Goal: Entertainment & Leisure: Browse casually

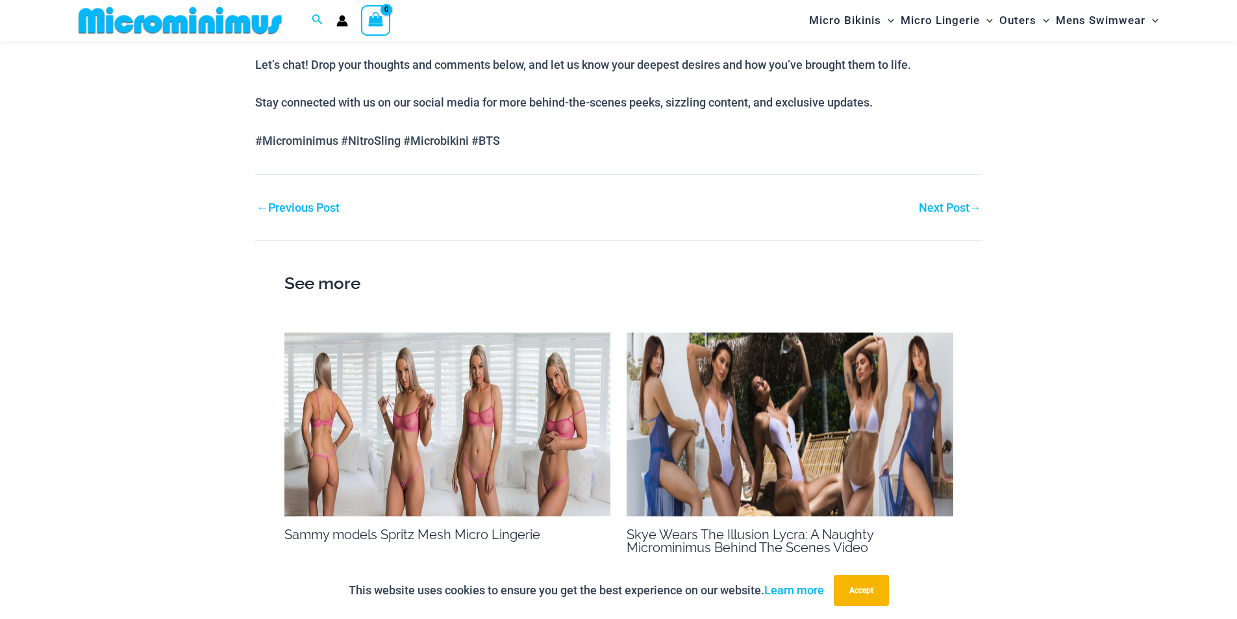
scroll to position [1120, 0]
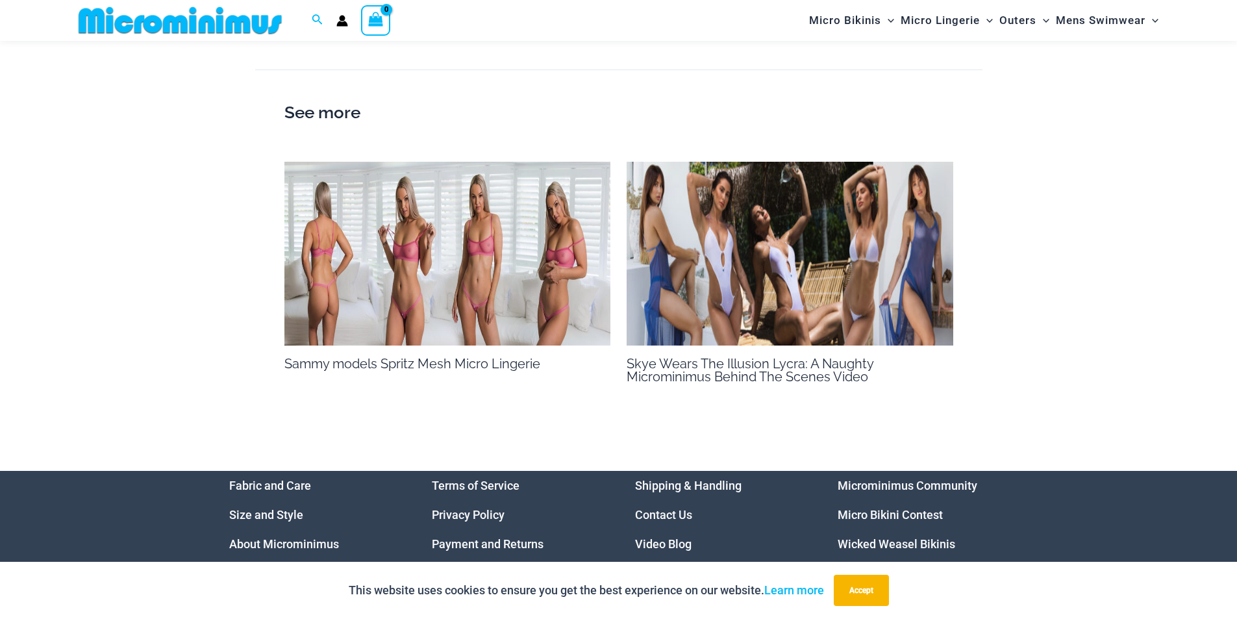
click at [650, 541] on link "Video Blog" at bounding box center [663, 544] width 56 height 14
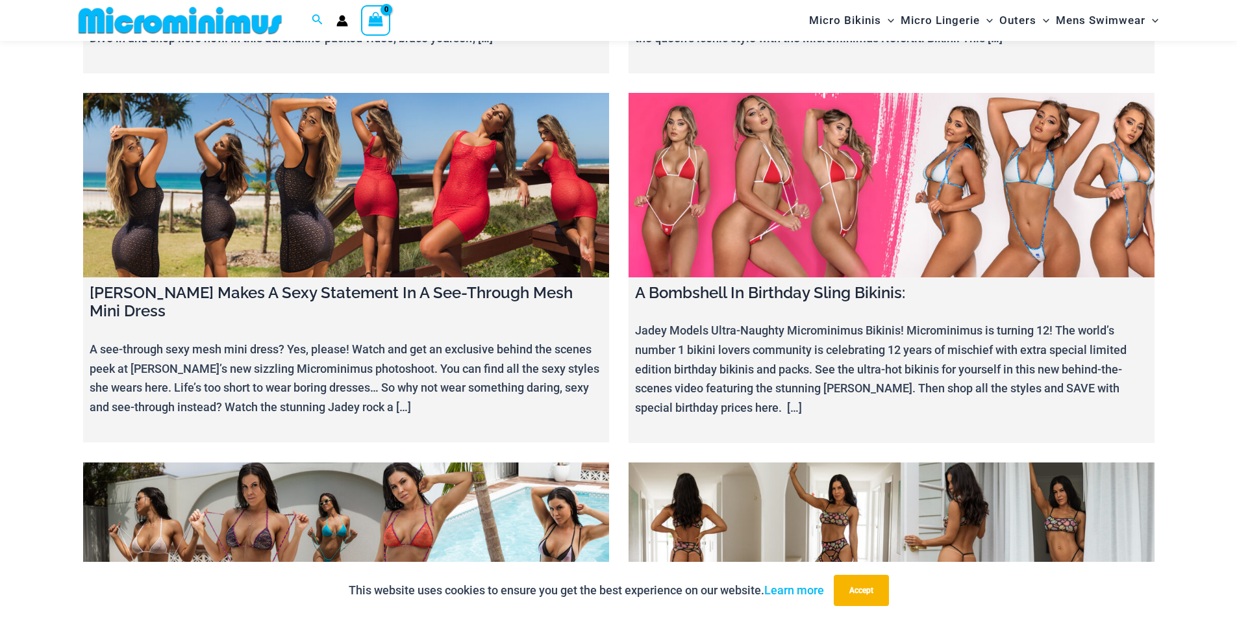
scroll to position [7414, 0]
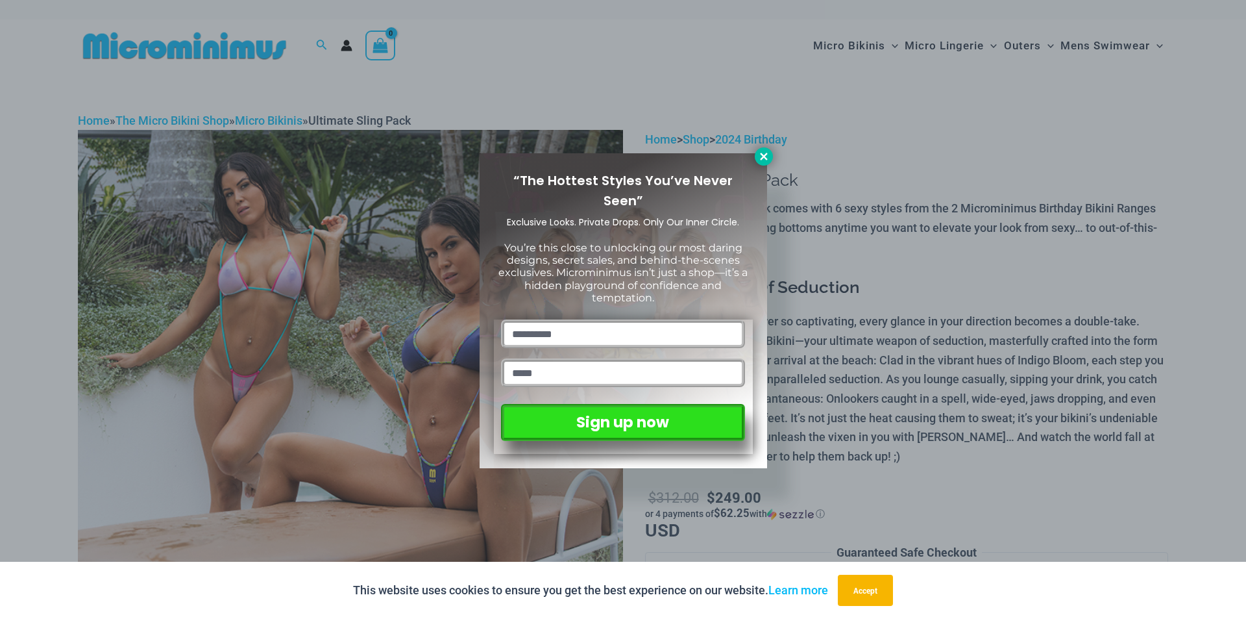
click at [759, 155] on icon at bounding box center [764, 157] width 12 height 12
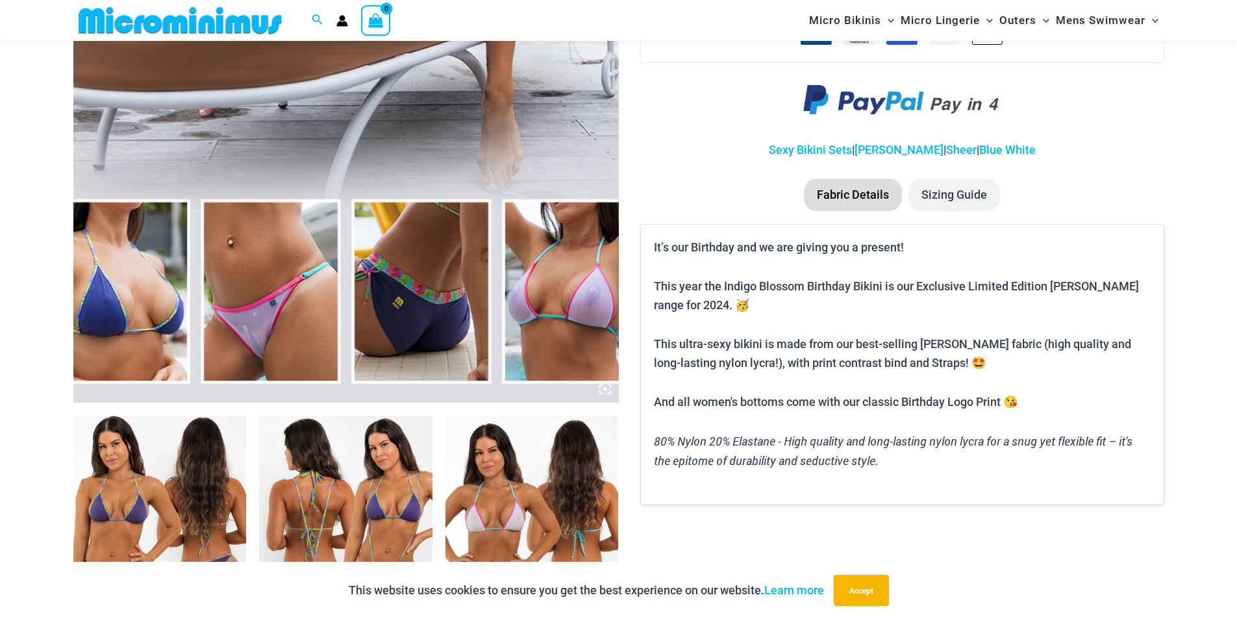
scroll to position [963, 0]
